Goal: Task Accomplishment & Management: Manage account settings

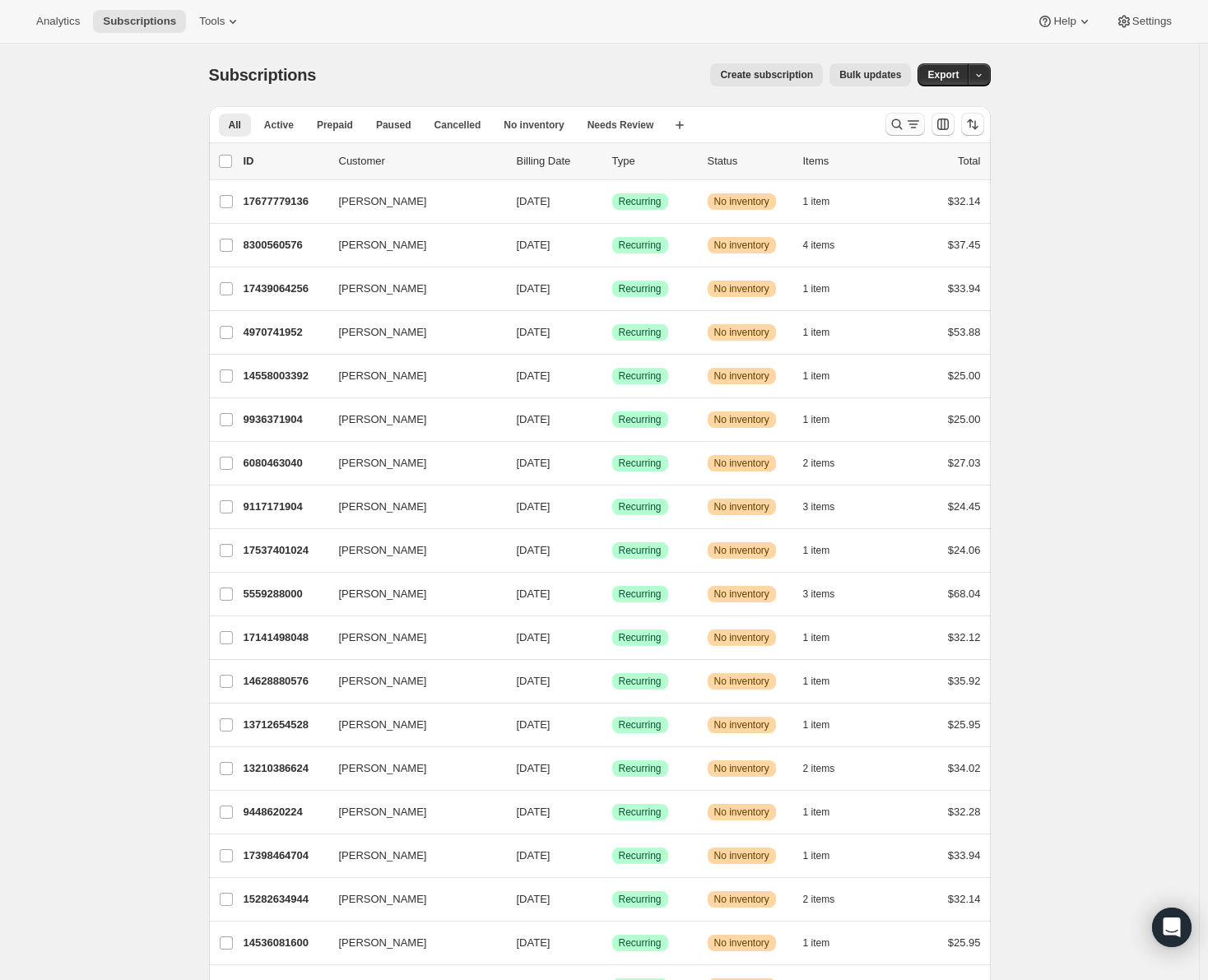
click at [916, 125] on icon "Search and filter results" at bounding box center [913, 124] width 17 height 17
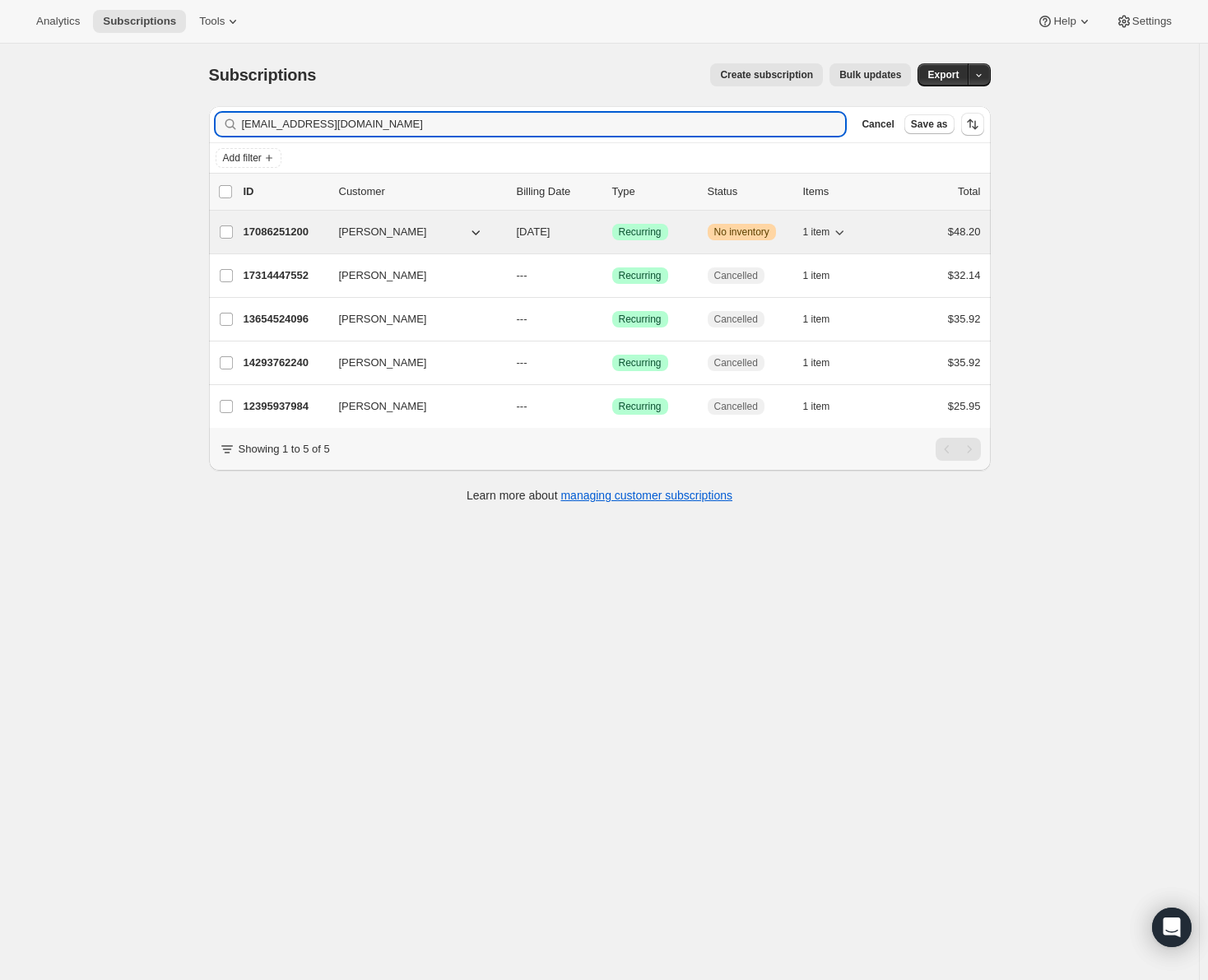
type input "[EMAIL_ADDRESS][DOMAIN_NAME]"
click at [275, 232] on p "17086251200" at bounding box center [285, 231] width 83 height 17
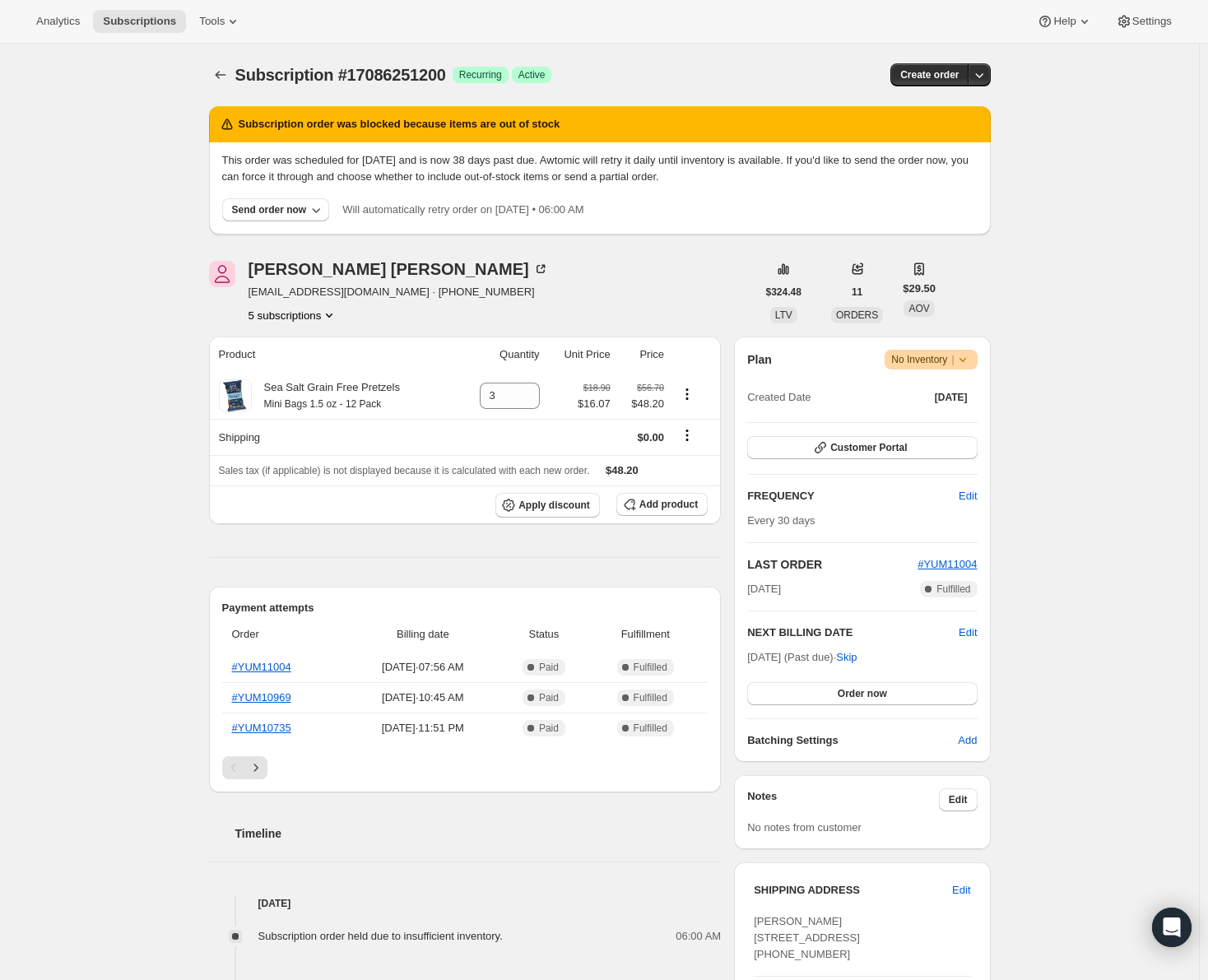
scroll to position [83, 0]
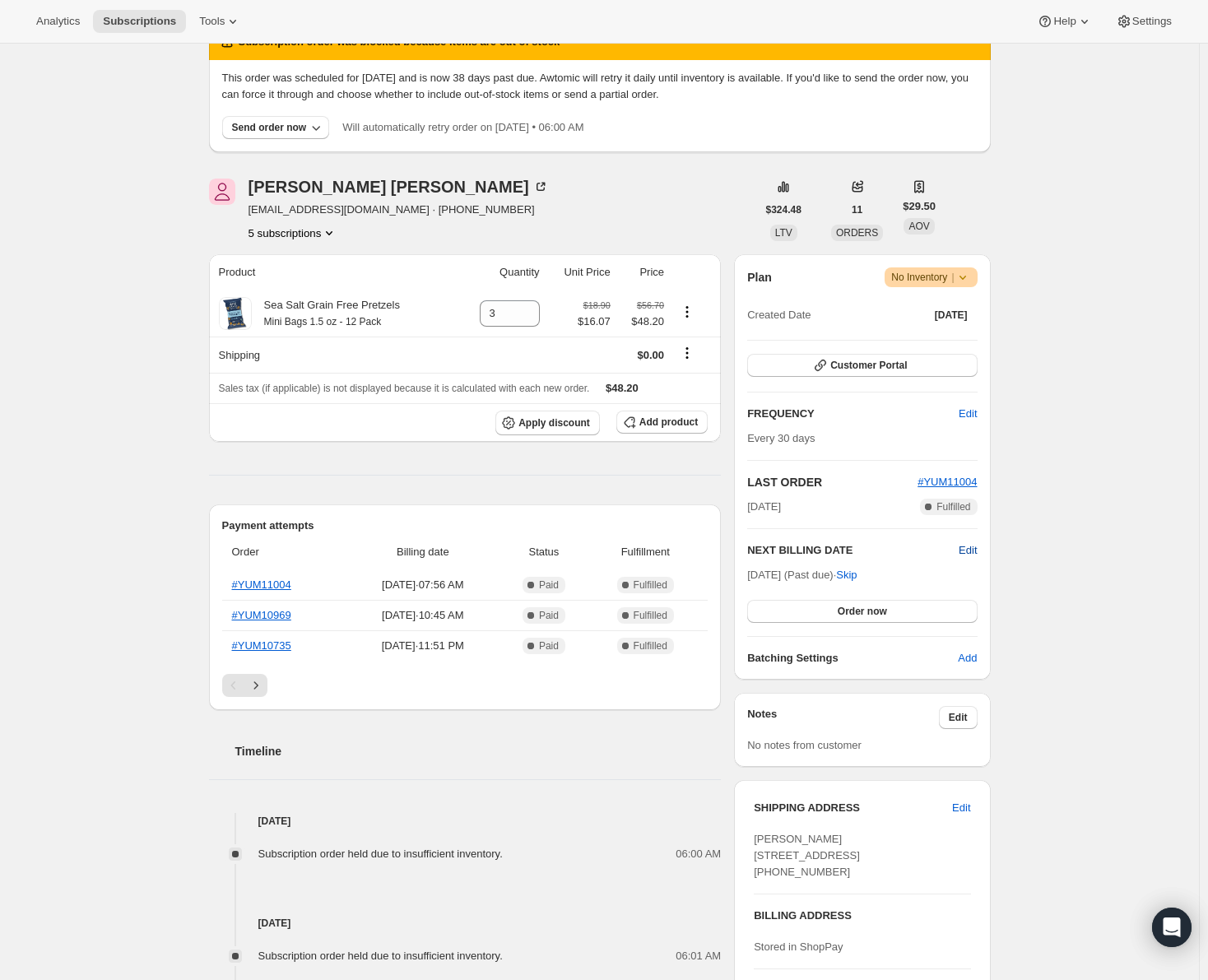
click at [965, 549] on span "Edit" at bounding box center [968, 550] width 18 height 17
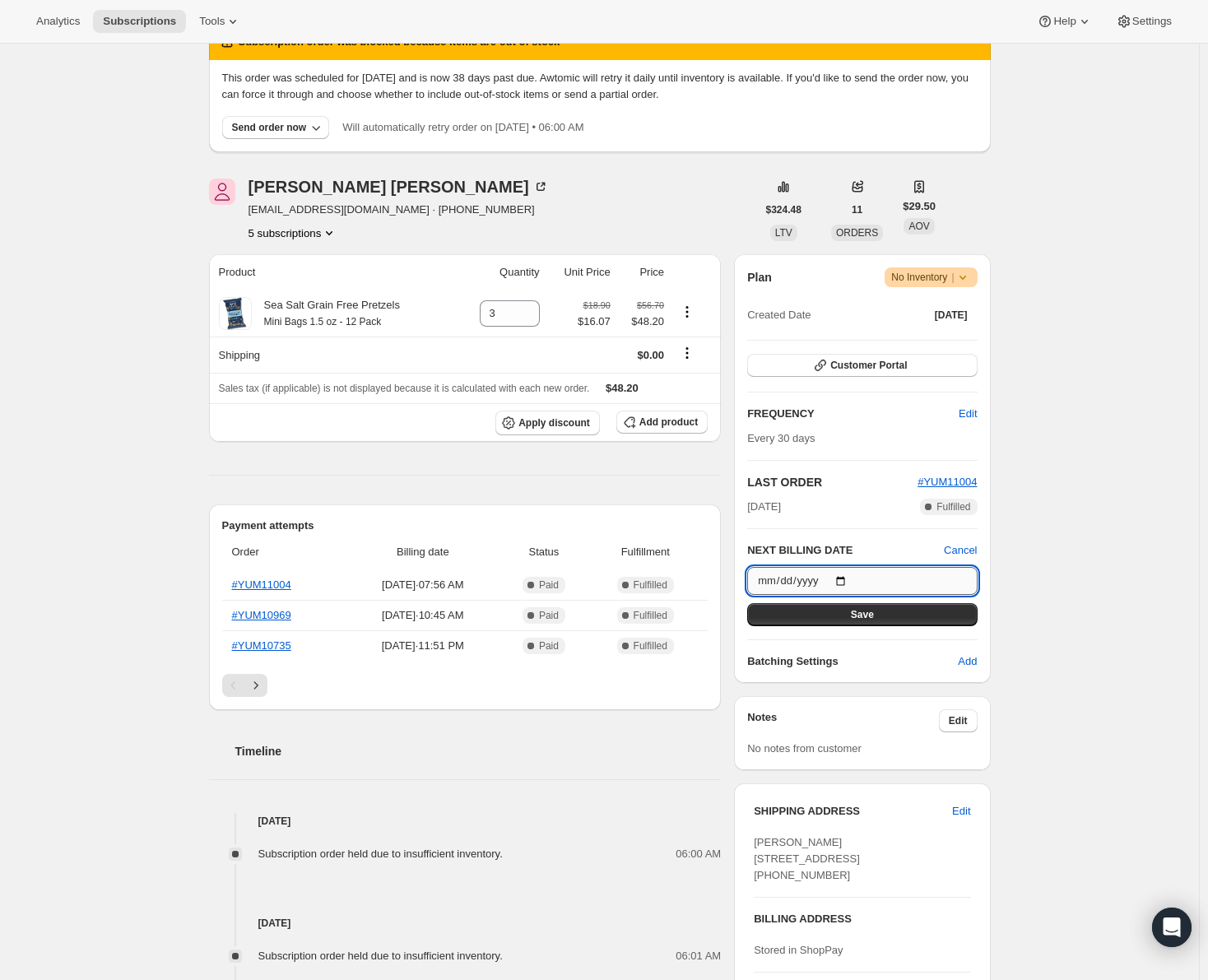
click at [839, 581] on input "[DATE]" at bounding box center [861, 580] width 230 height 28
click at [847, 579] on input "[DATE]" at bounding box center [861, 580] width 230 height 28
type input "[DATE]"
click at [909, 612] on button "Save" at bounding box center [861, 614] width 230 height 23
